Goal: Information Seeking & Learning: Learn about a topic

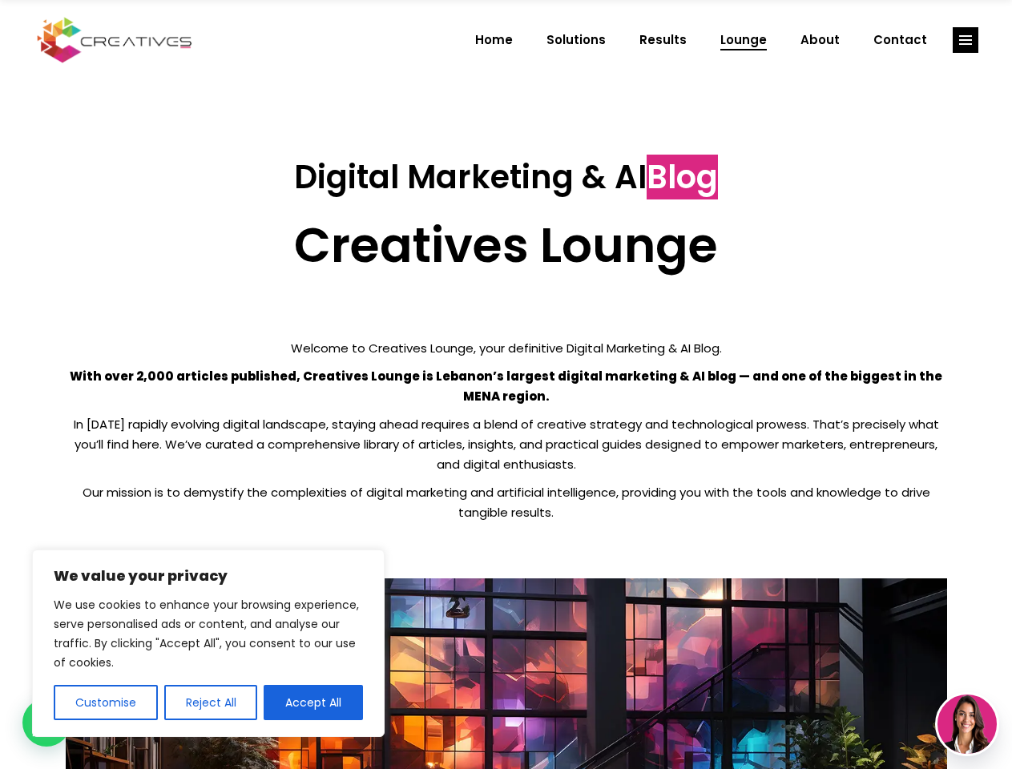
click at [506, 385] on p "With over 2,000 articles published, Creatives Lounge is Lebanon’s largest digit…" at bounding box center [506, 386] width 881 height 40
click at [105, 703] on button "Customise" at bounding box center [106, 702] width 104 height 35
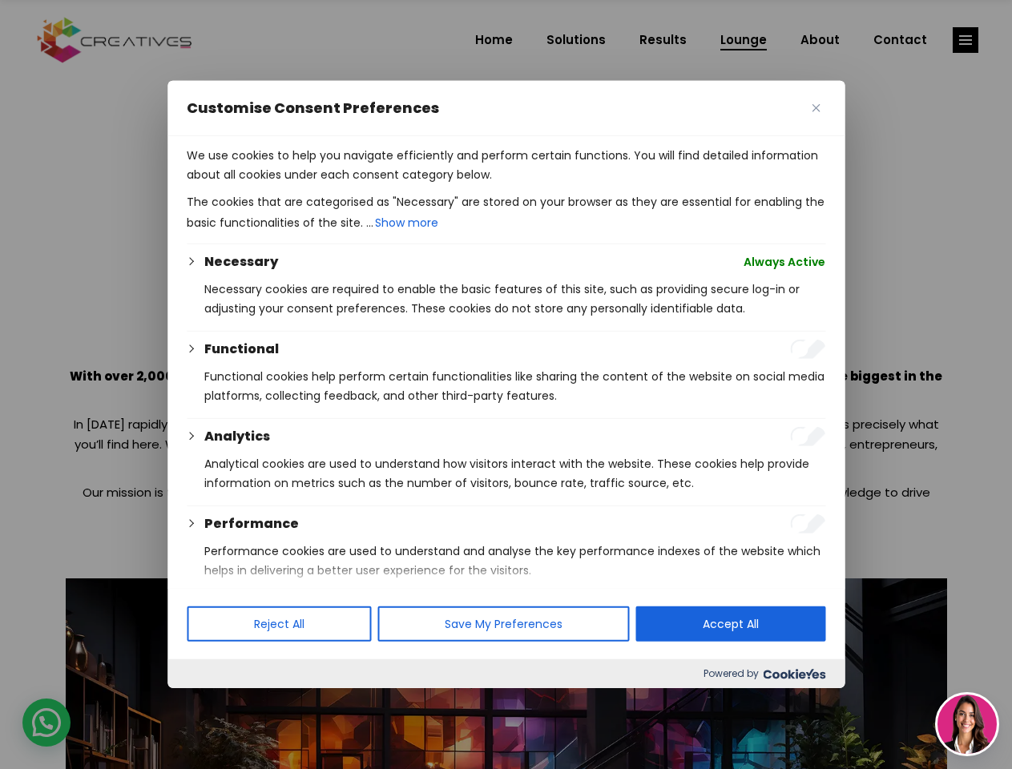
click at [210, 703] on div at bounding box center [506, 384] width 1012 height 769
click at [313, 184] on p "We use cookies to help you navigate efficiently and perform certain functions. …" at bounding box center [506, 165] width 639 height 38
click at [965, 40] on div at bounding box center [506, 384] width 1012 height 769
click at [967, 724] on img at bounding box center [966, 724] width 59 height 59
